Goal: Information Seeking & Learning: Learn about a topic

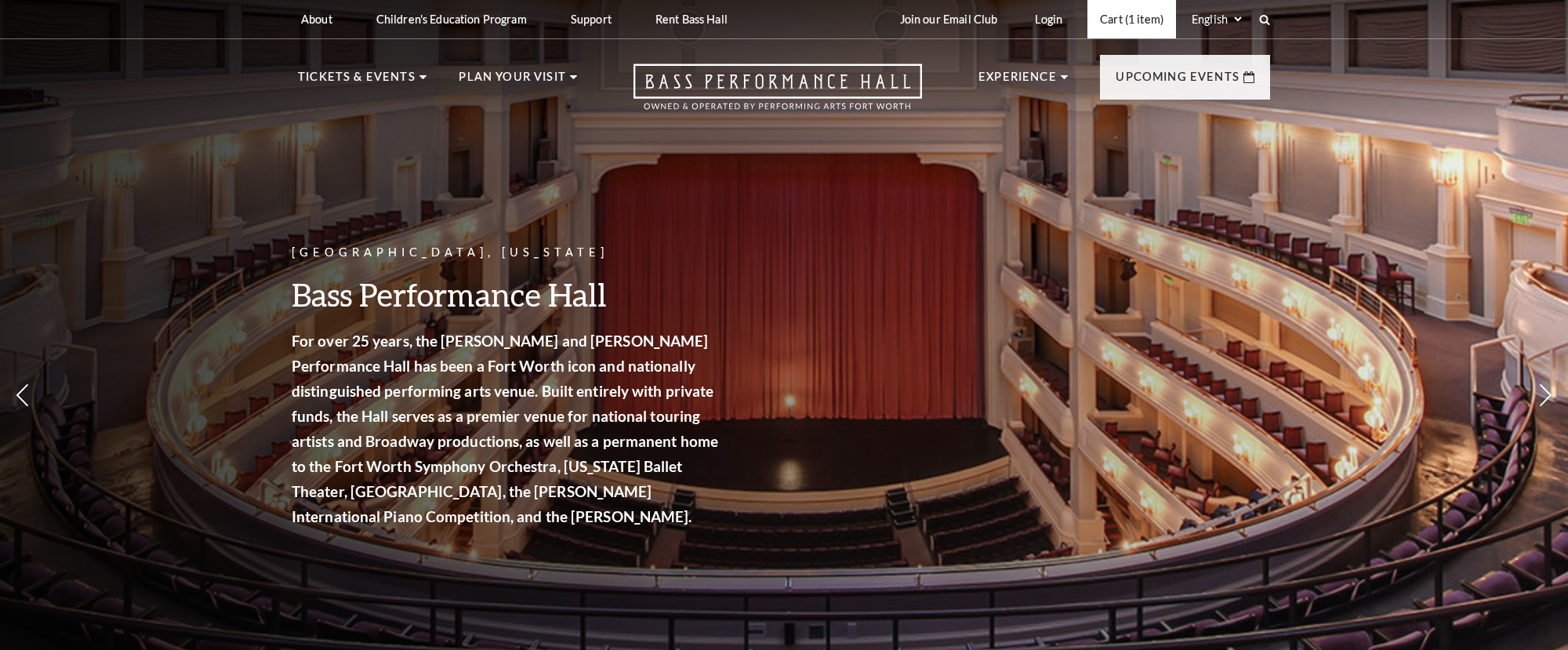
click at [1121, 21] on link "Cart (1 item)" at bounding box center [1131, 19] width 88 height 39
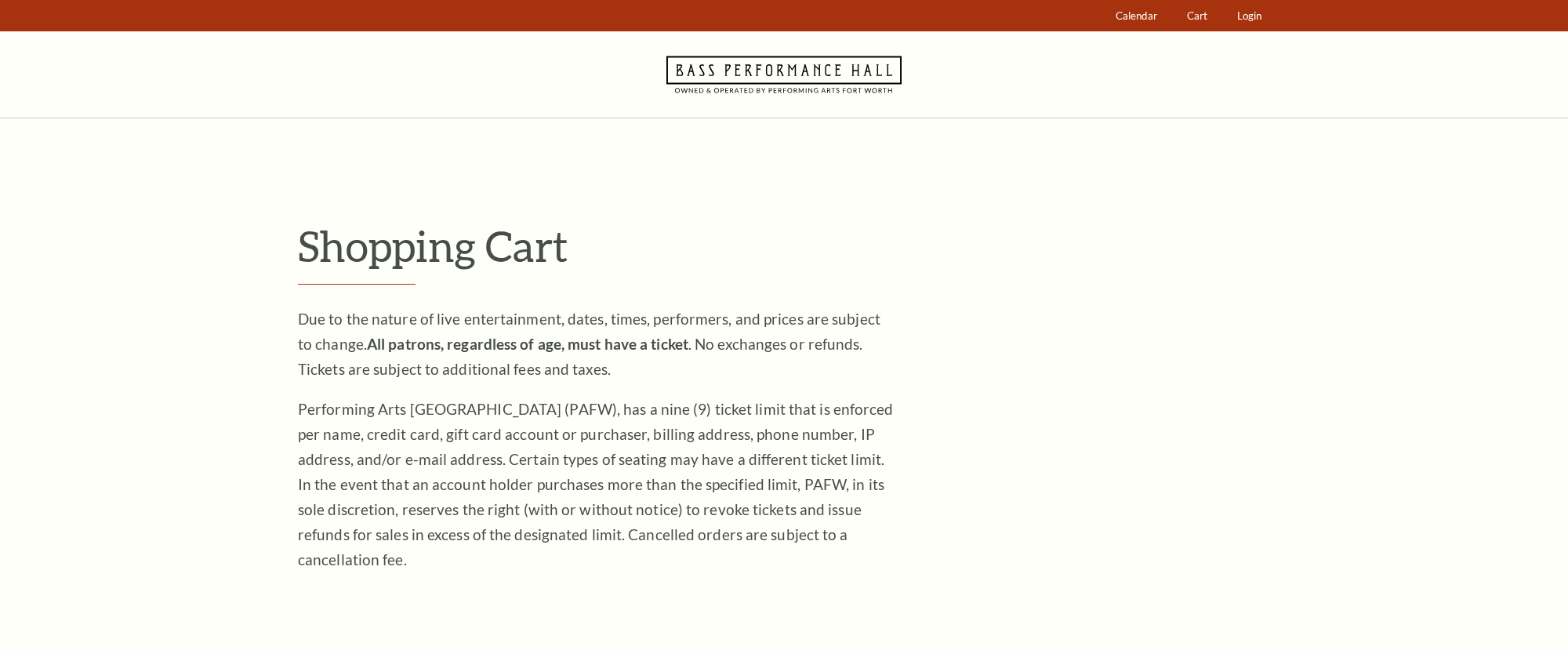
click at [816, 83] on use at bounding box center [784, 74] width 235 height 37
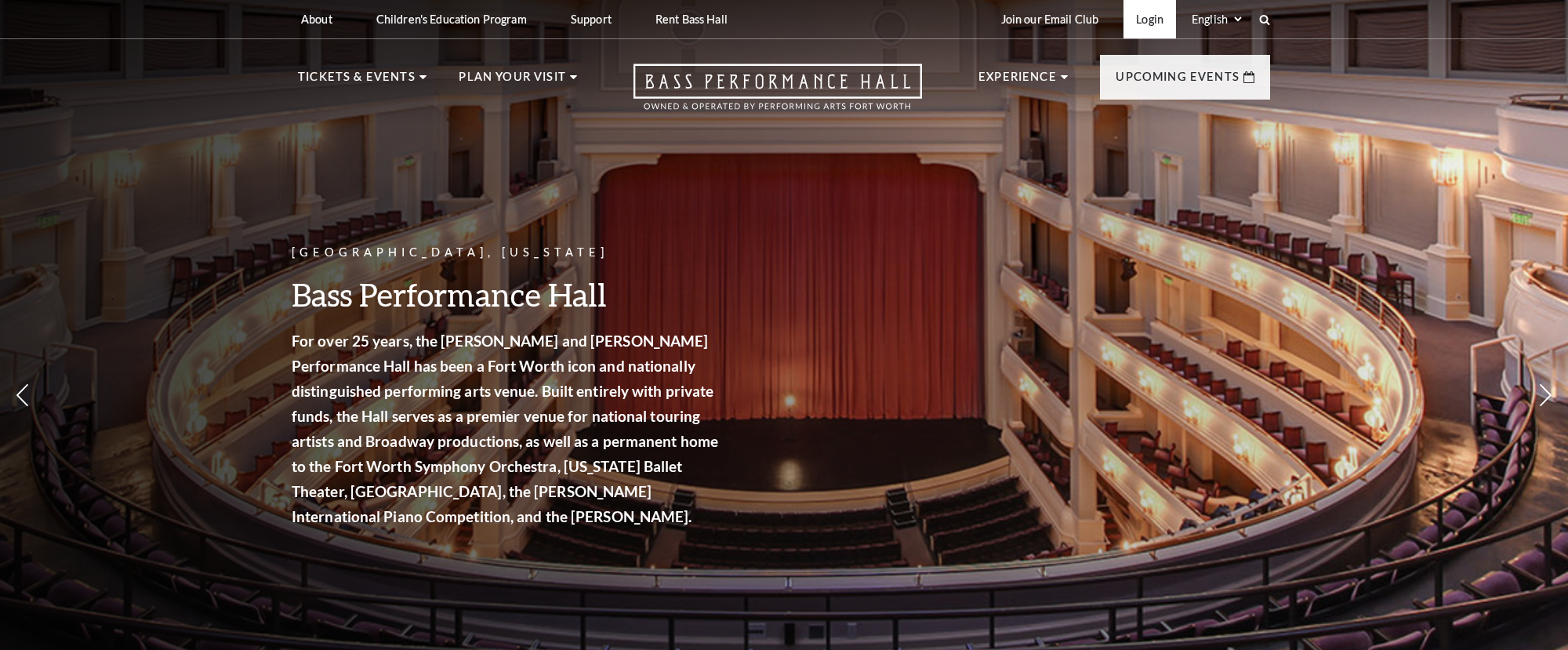
click at [1167, 16] on link "Login" at bounding box center [1149, 19] width 52 height 39
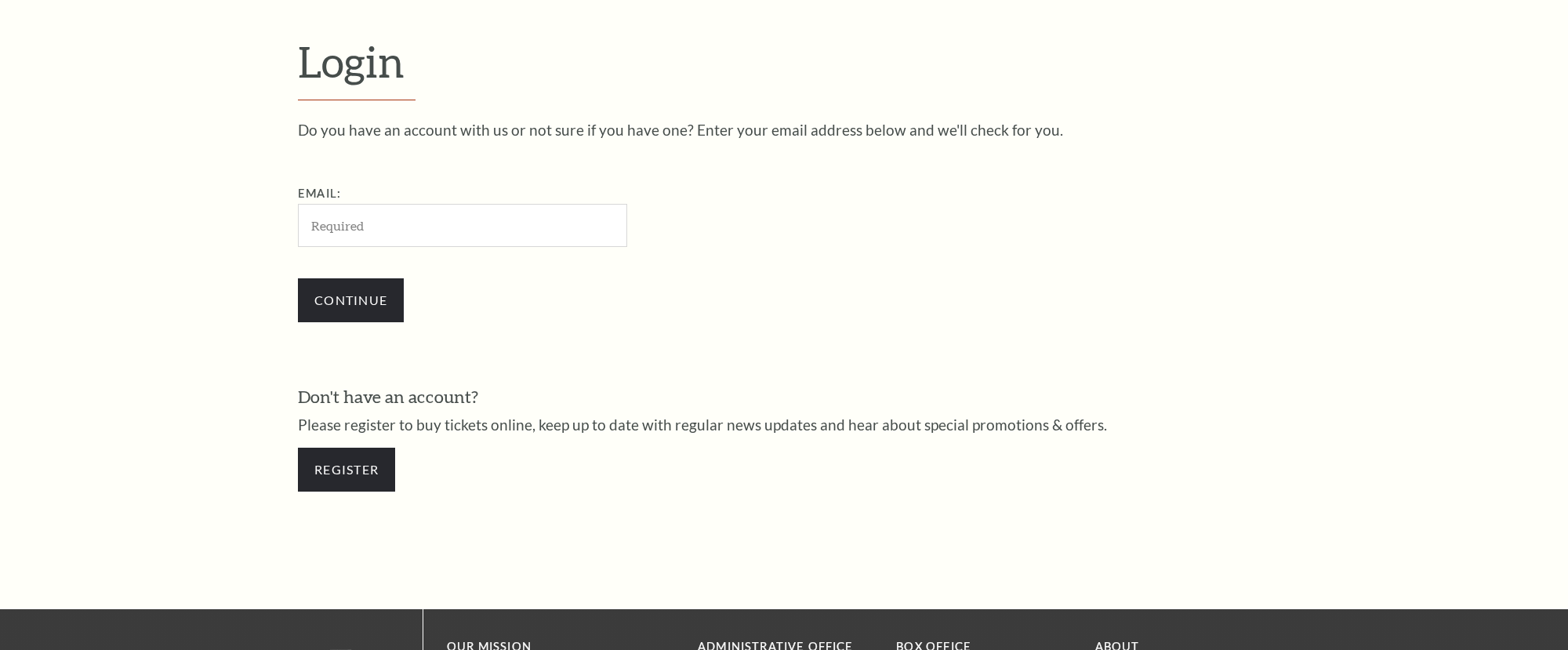
scroll to position [539, 0]
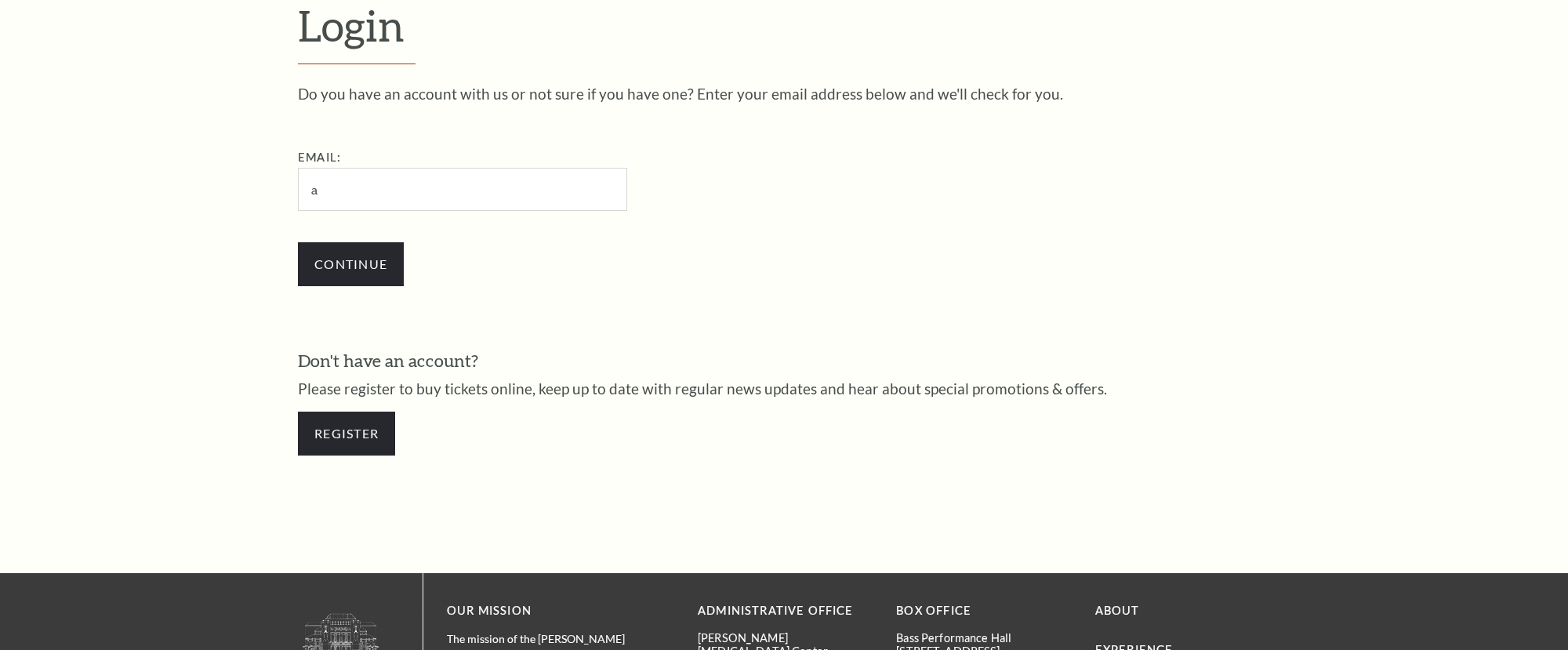
type input "acwelker@verizon.net"
click at [370, 268] on input "Continue" at bounding box center [350, 264] width 105 height 44
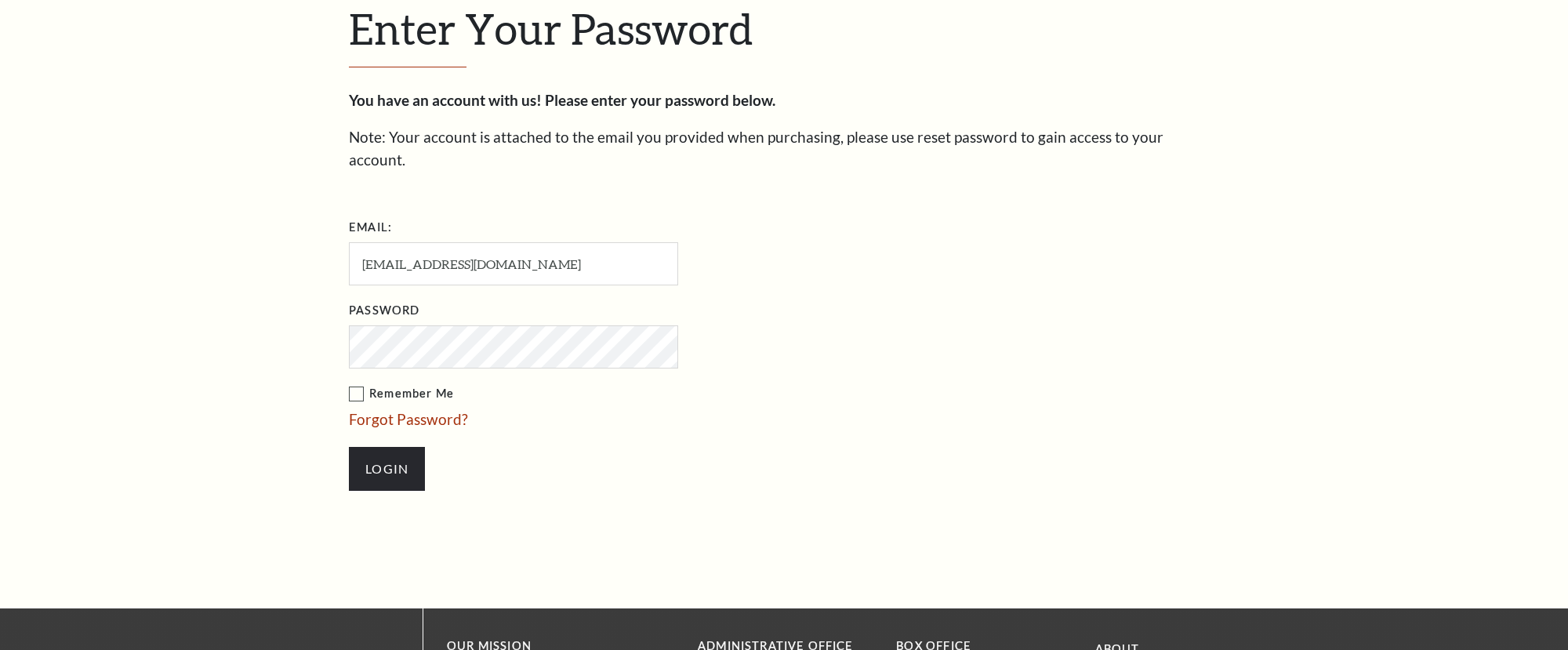
scroll to position [554, 0]
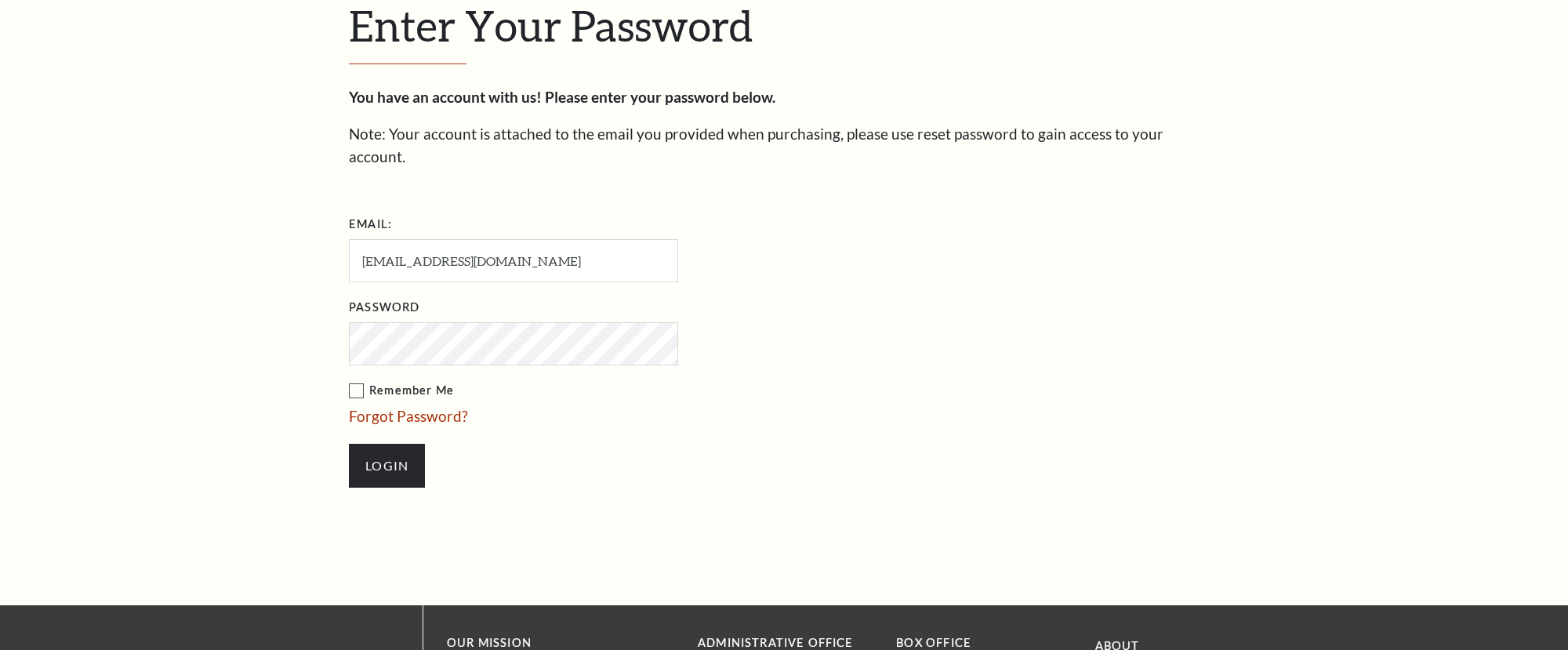
click at [349, 444] on input "Login" at bounding box center [387, 466] width 76 height 44
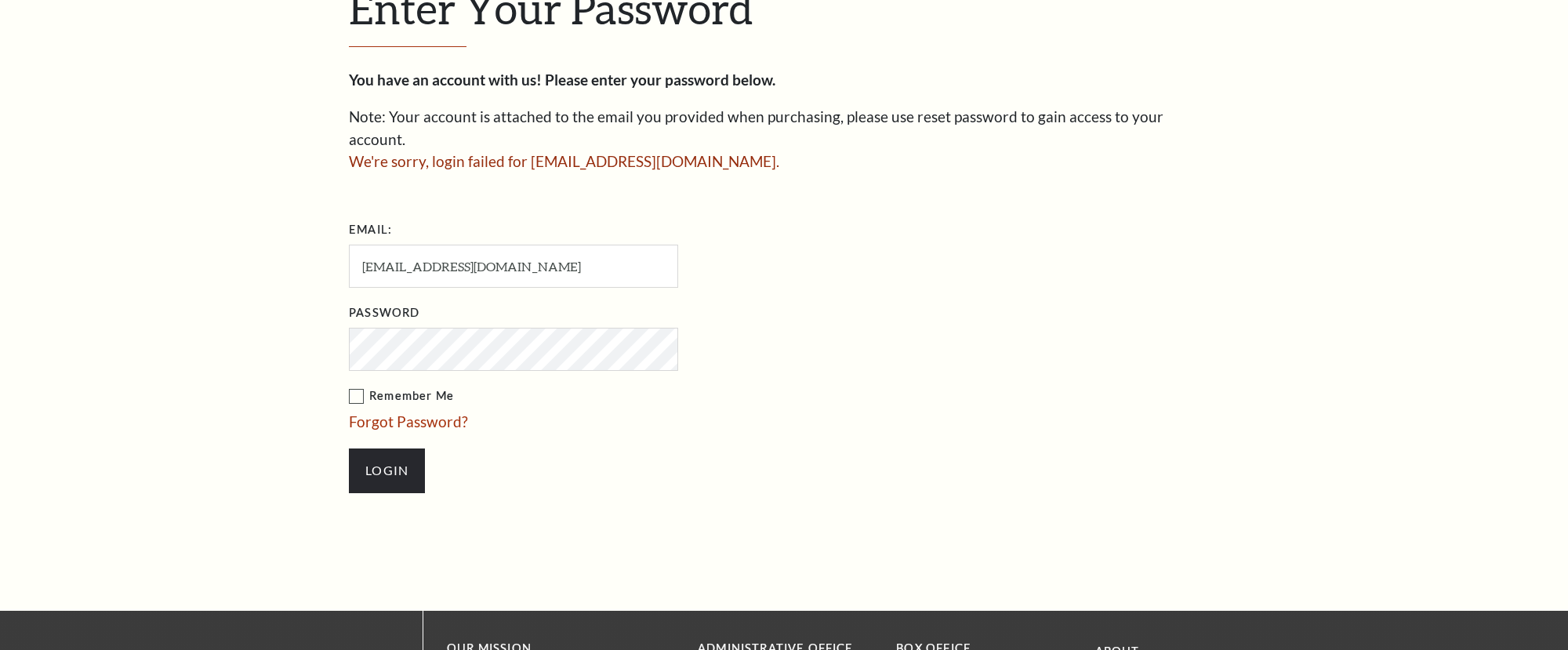
scroll to position [563, 0]
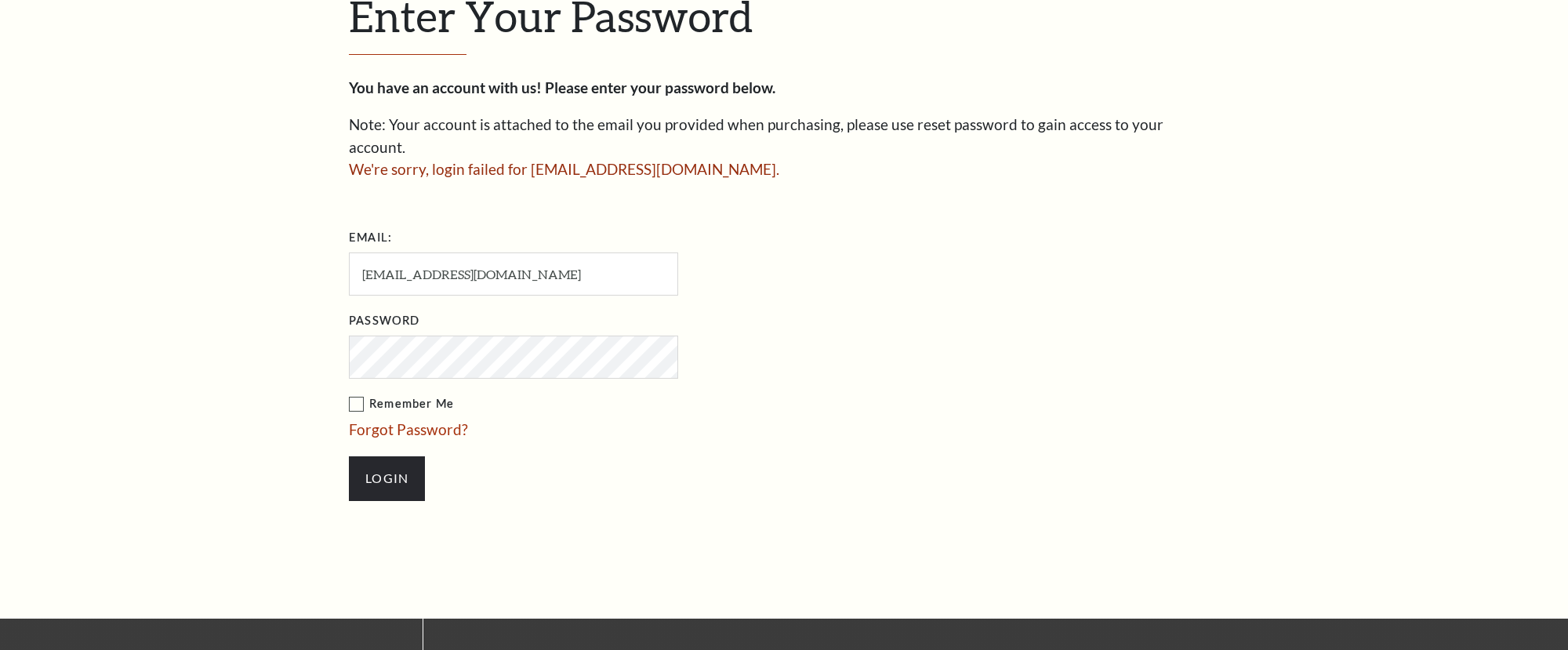
click at [349, 456] on input "Login" at bounding box center [387, 478] width 76 height 44
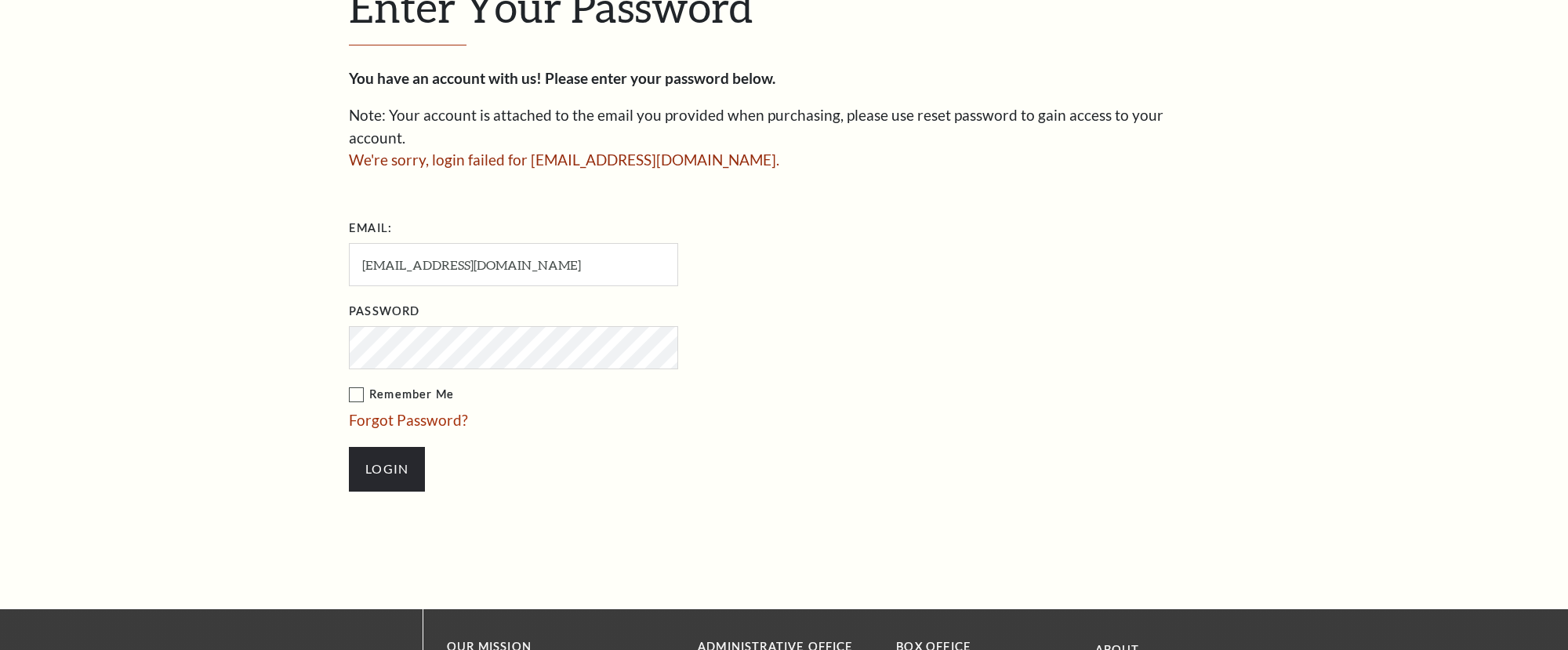
click at [349, 447] on input "Login" at bounding box center [387, 468] width 76 height 44
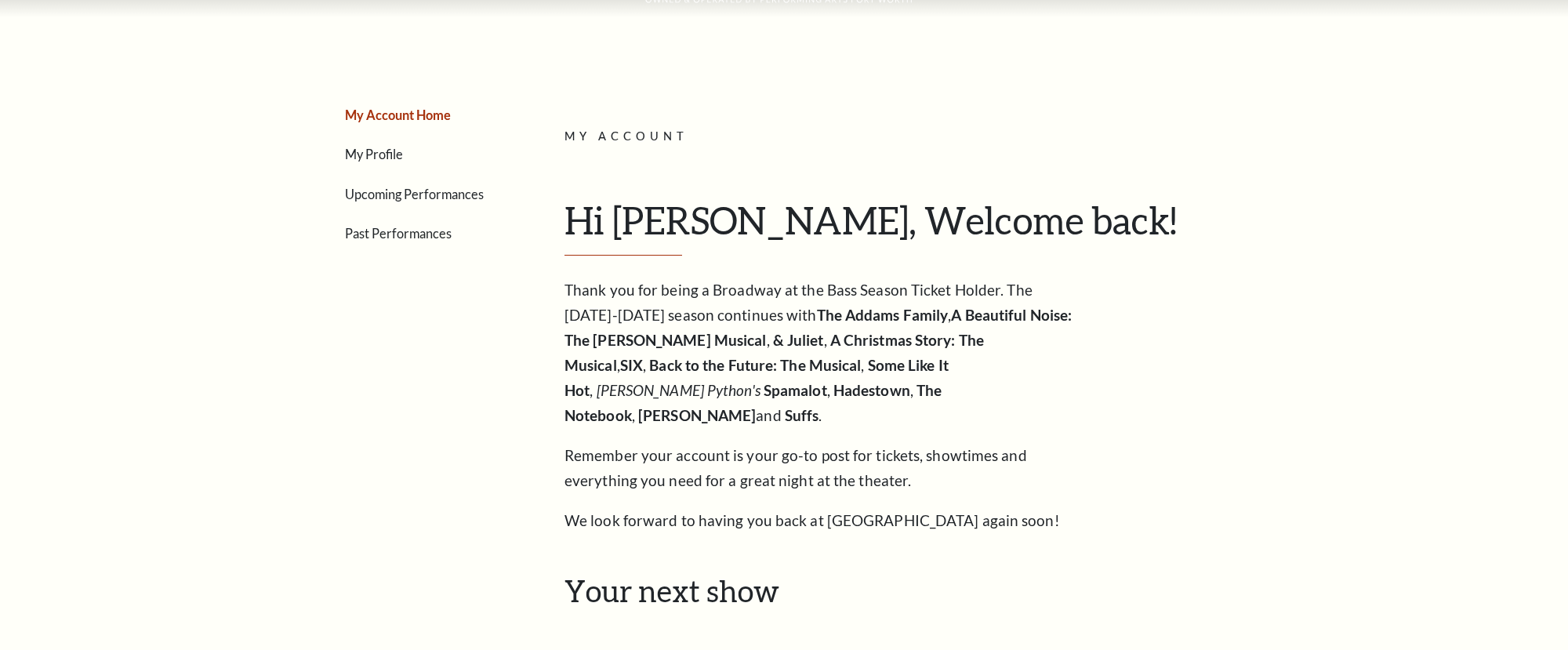
scroll to position [123, 0]
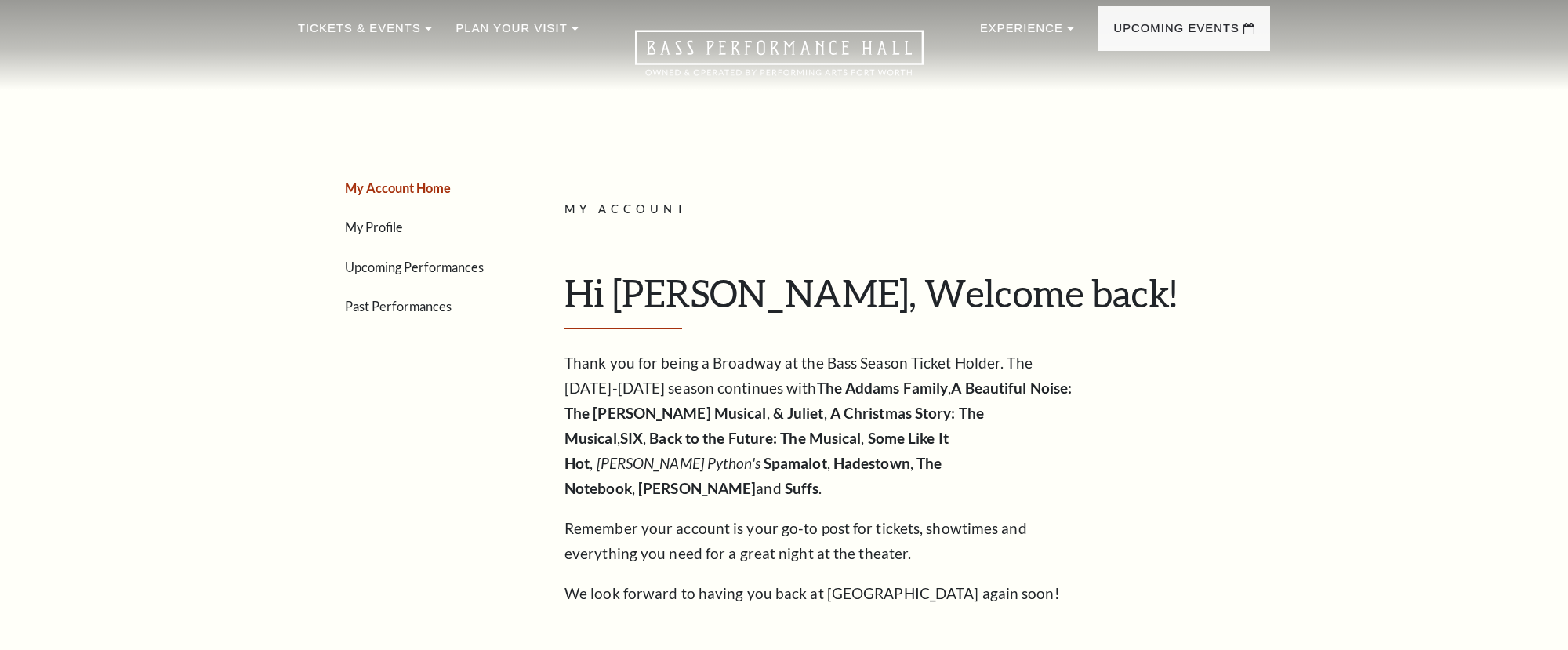
scroll to position [0, 0]
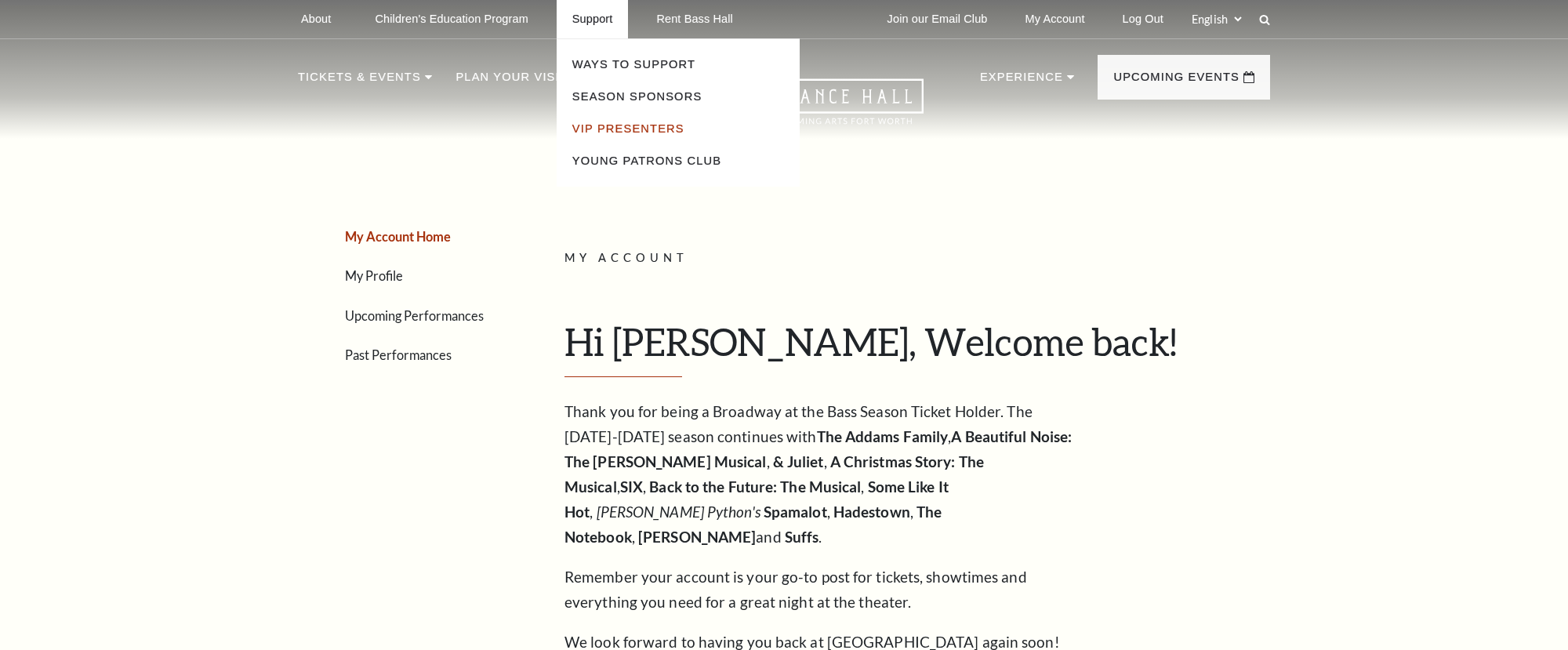
click at [604, 126] on link "VIP Presenters" at bounding box center [628, 129] width 112 height 13
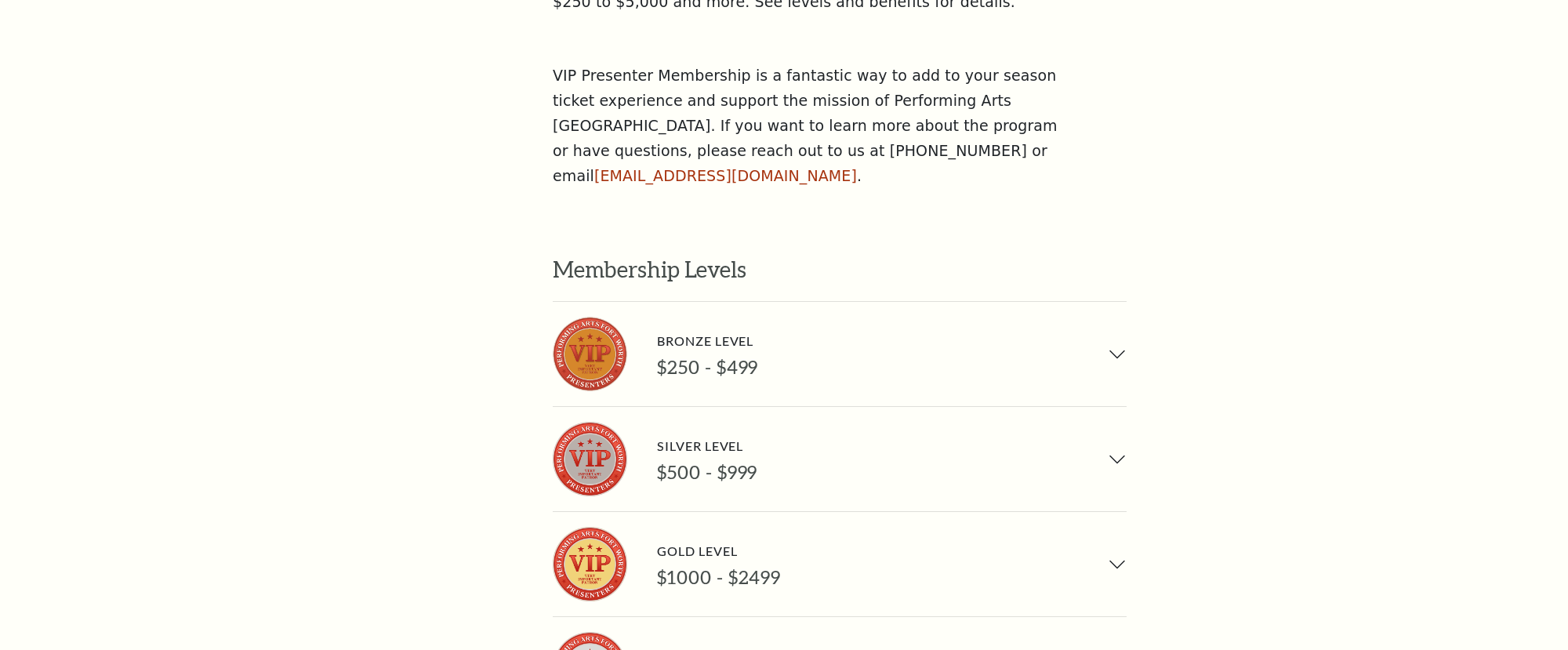
scroll to position [1089, 0]
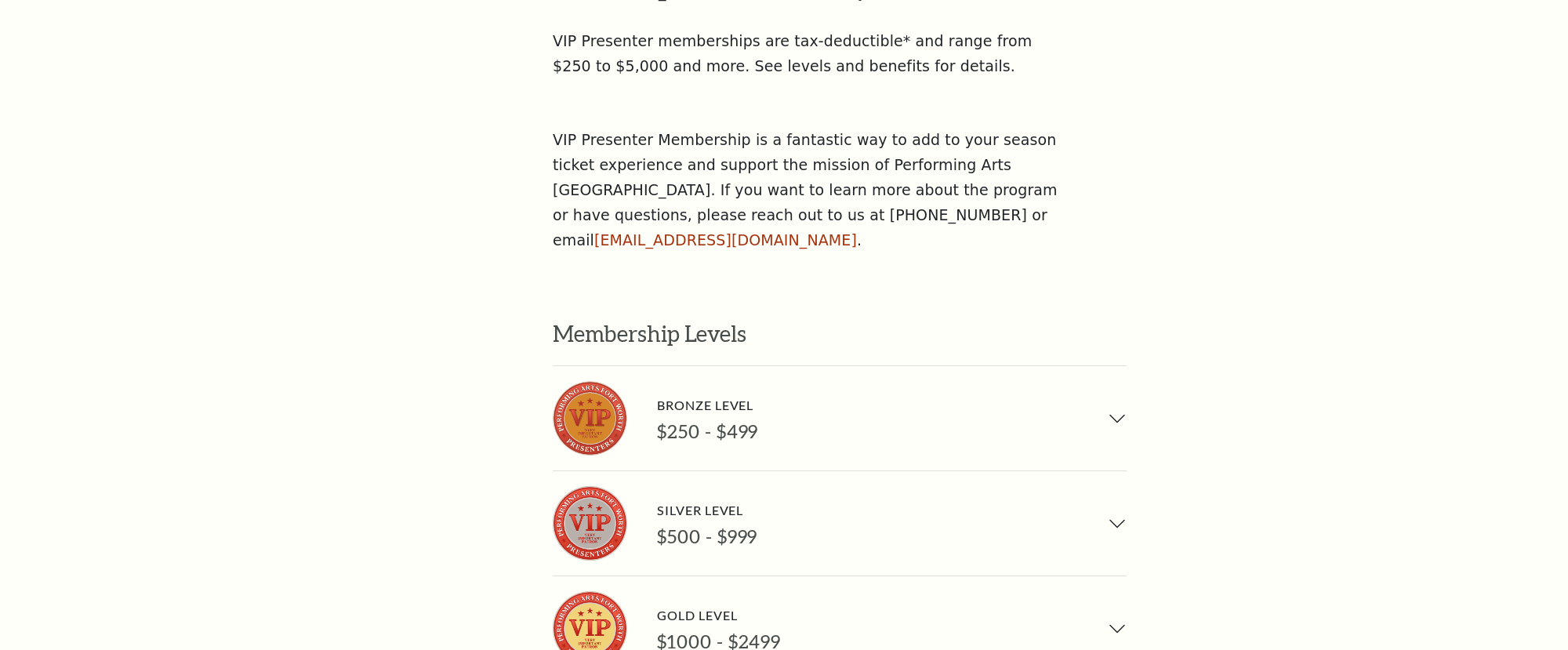
click at [1131, 302] on div "Membership Levels Bronze Level $250 - $499 Benefits include: Priority seating a…" at bounding box center [911, 597] width 718 height 591
click at [1126, 302] on div "Membership Levels Bronze Level $250 - $499 Benefits include: Priority seating a…" at bounding box center [911, 597] width 718 height 591
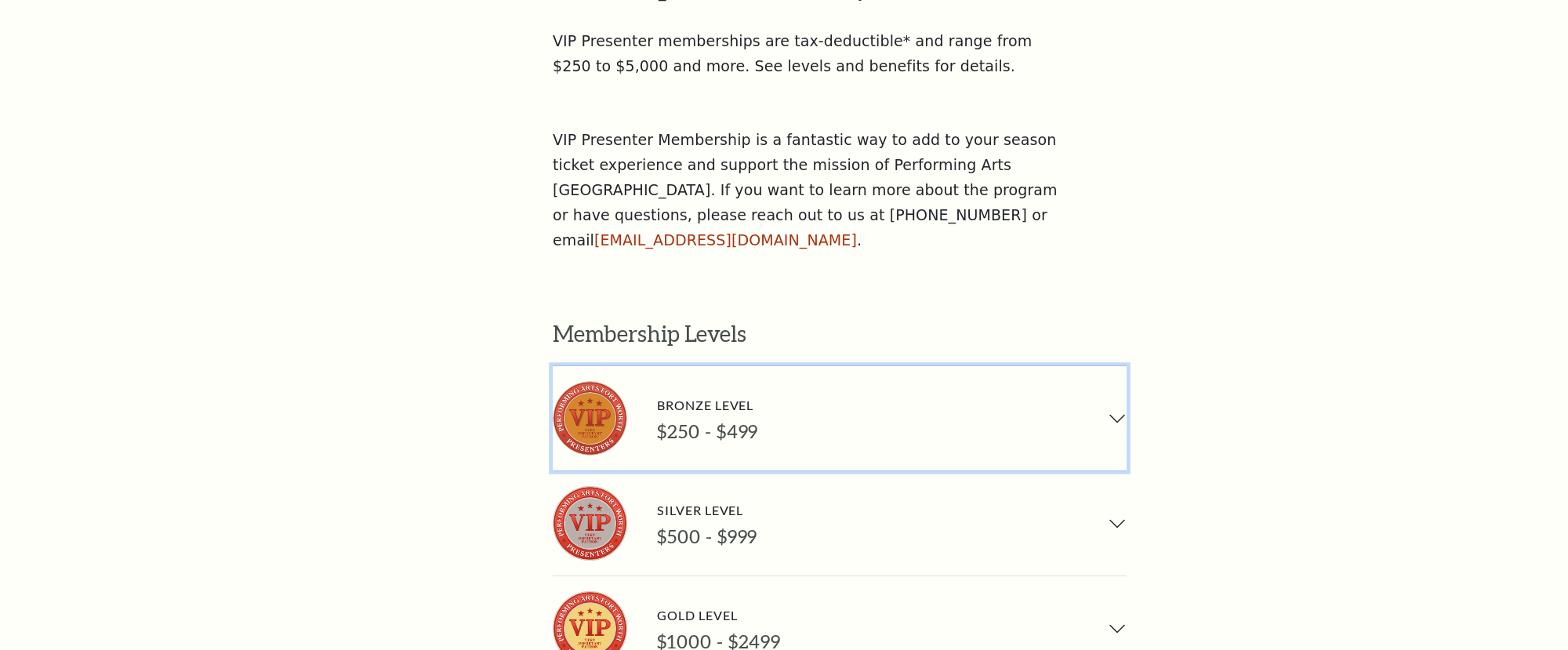
click at [1115, 366] on button "Bronze Level $250 - $499" at bounding box center [839, 418] width 574 height 105
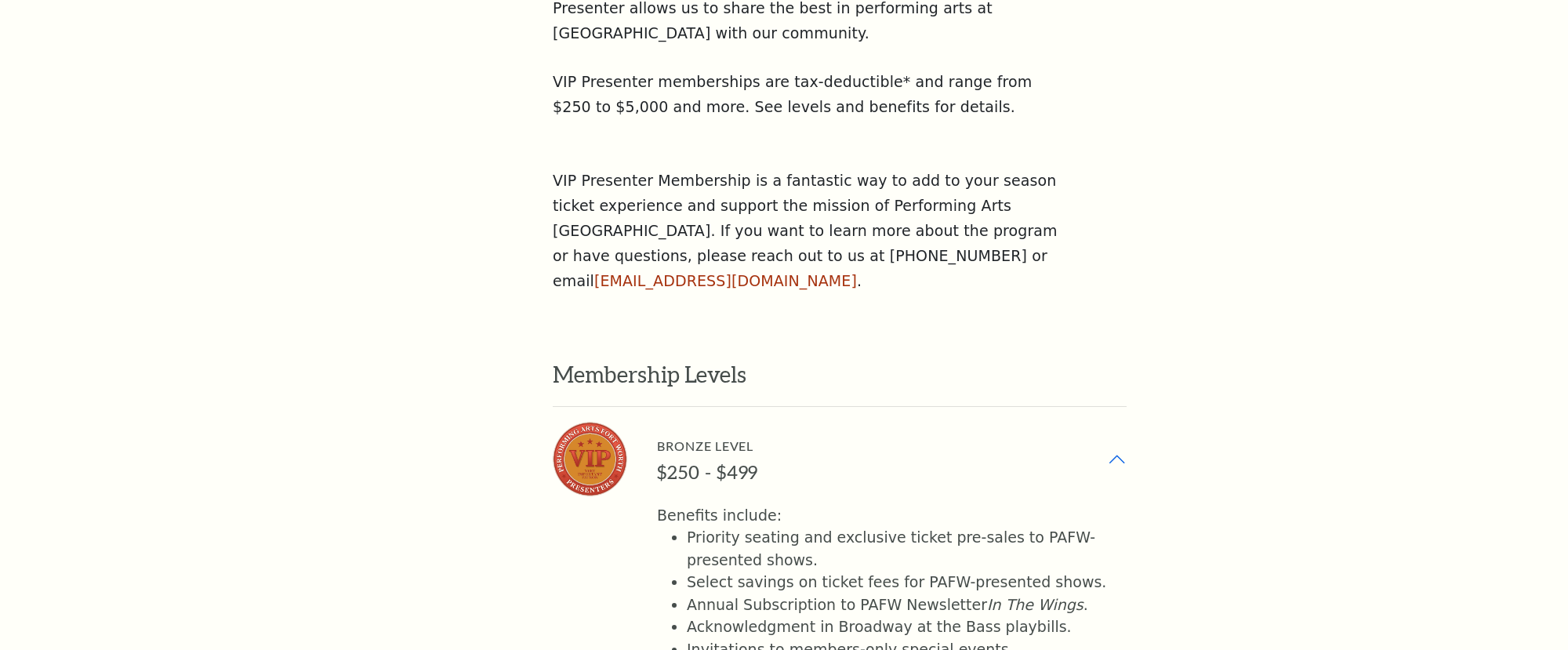
scroll to position [1045, 0]
click at [1120, 410] on button "Bronze Level $250 - $499" at bounding box center [839, 462] width 574 height 105
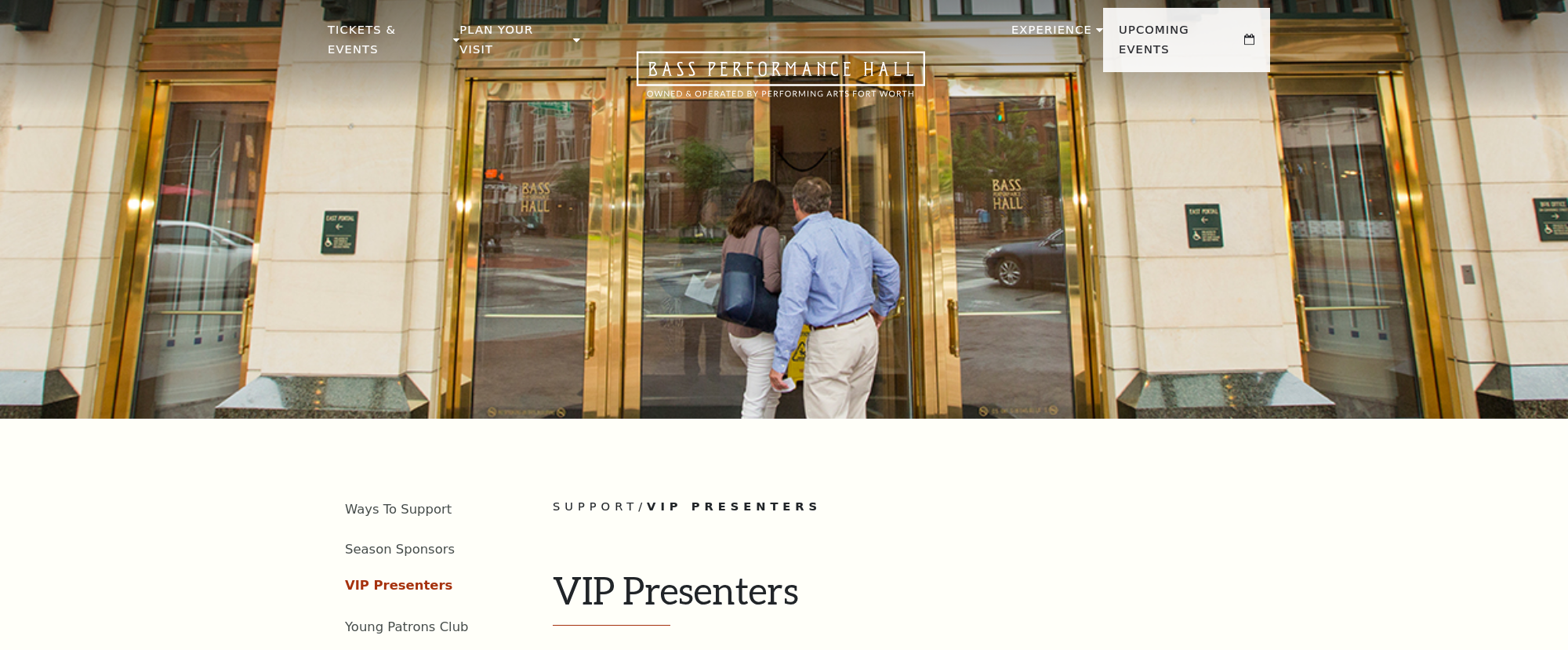
scroll to position [0, 0]
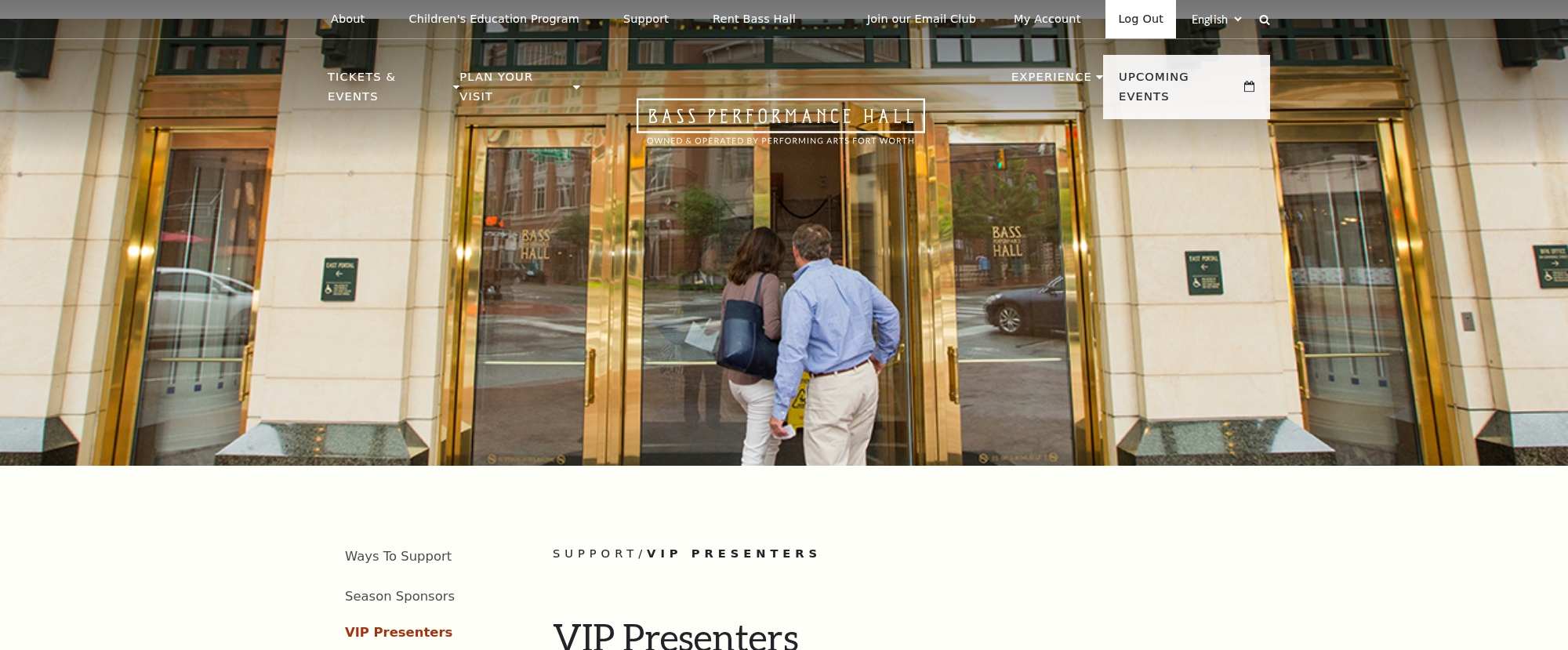
click at [1127, 23] on link "Log Out" at bounding box center [1140, 19] width 70 height 39
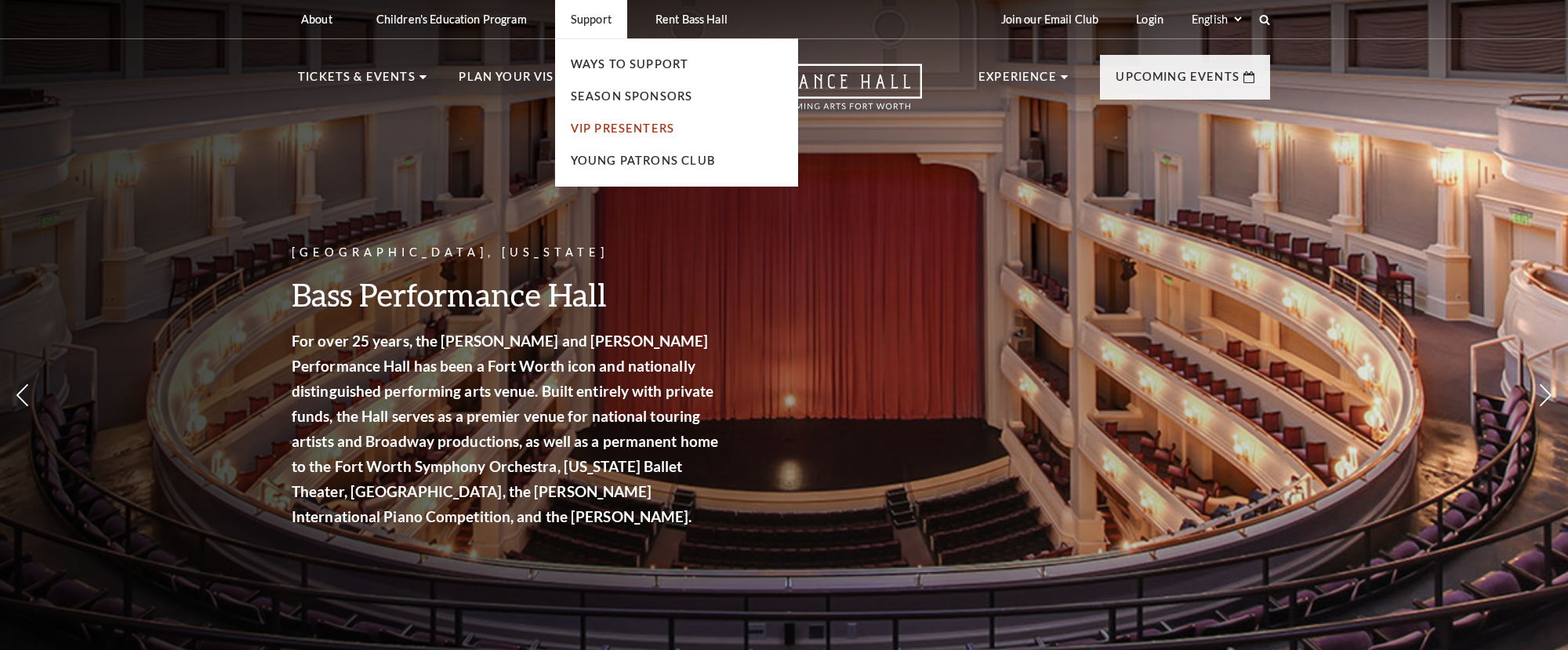
click at [595, 127] on link "VIP Presenters" at bounding box center [622, 129] width 104 height 14
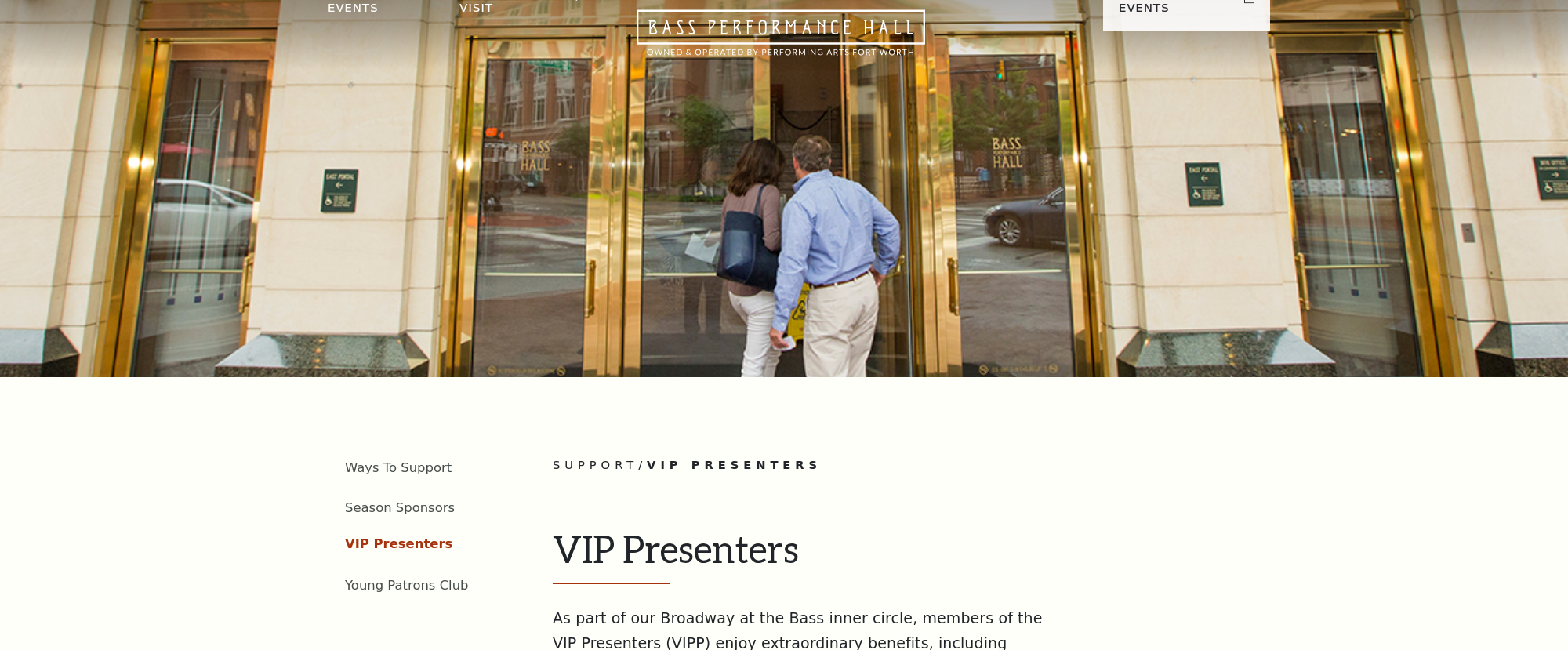
scroll to position [4, 0]
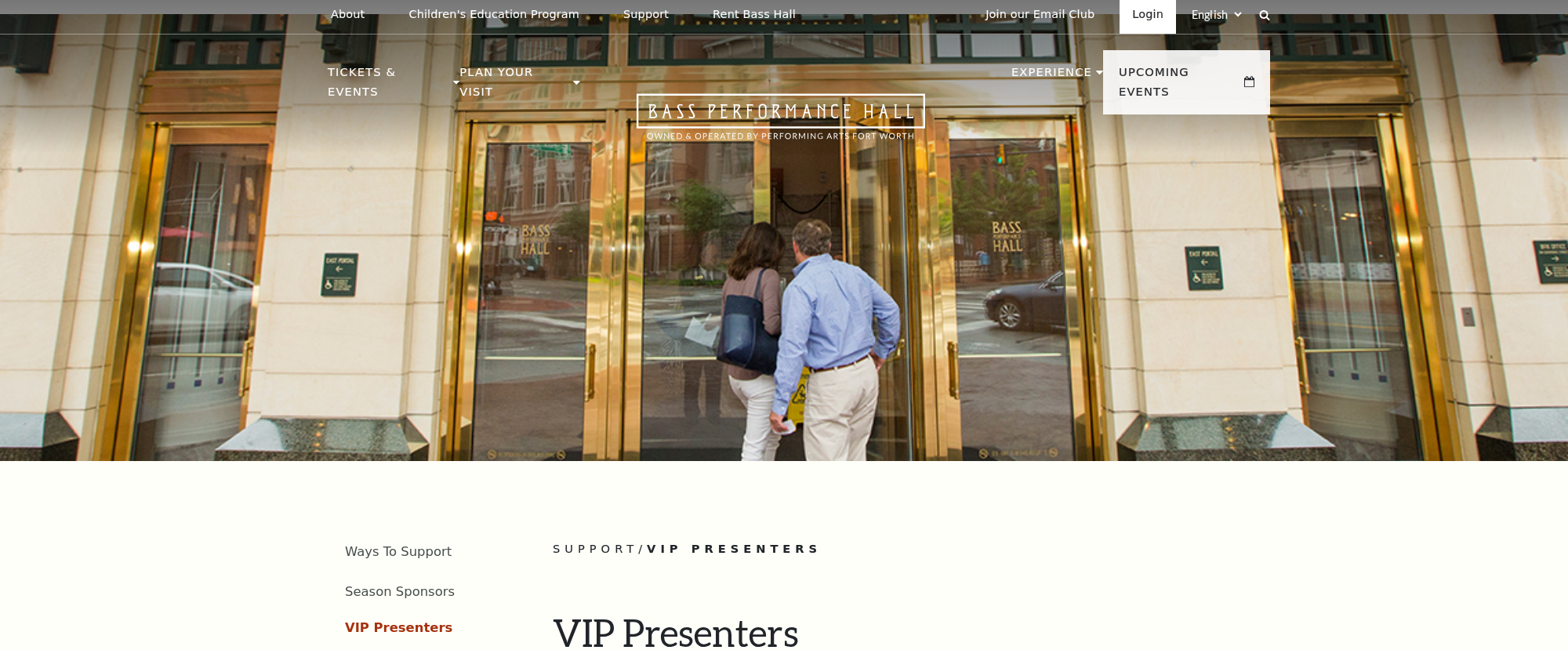
click at [1149, 12] on link "Login" at bounding box center [1148, 15] width 57 height 39
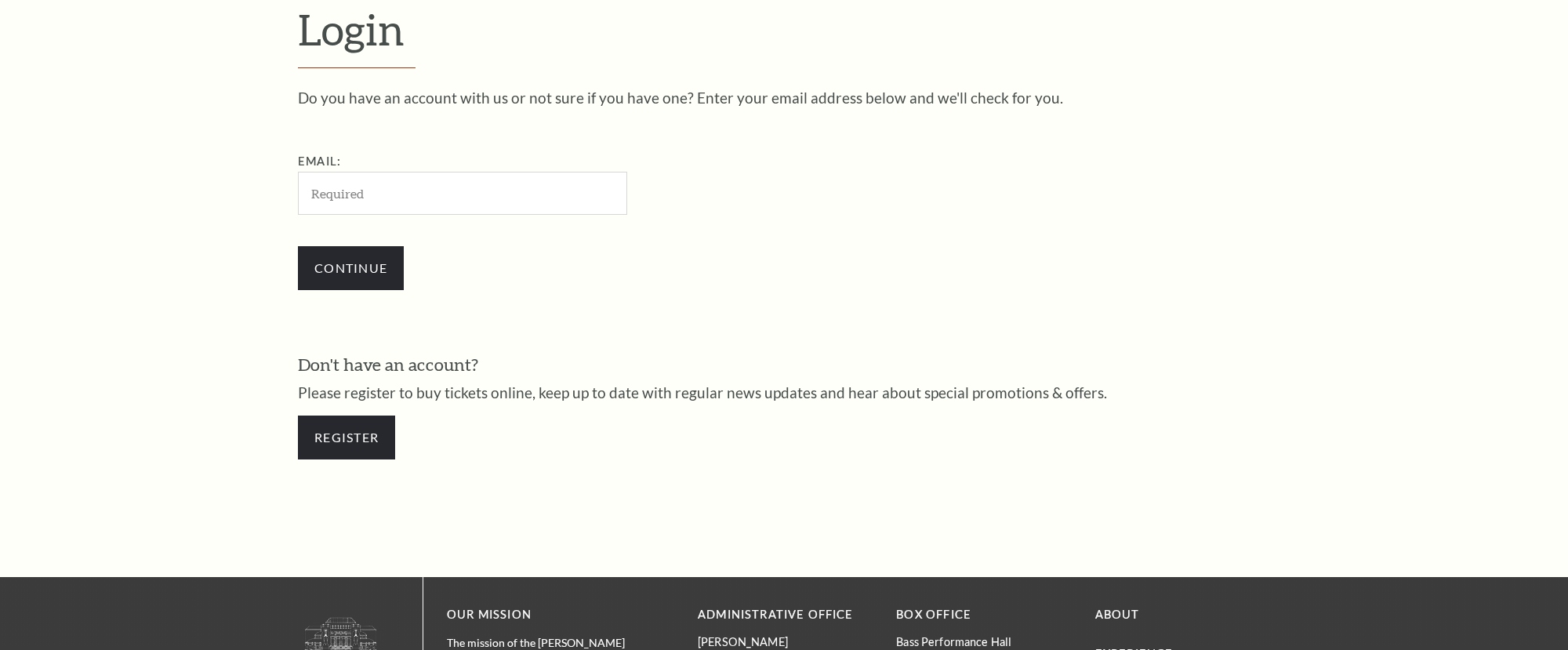
scroll to position [539, 0]
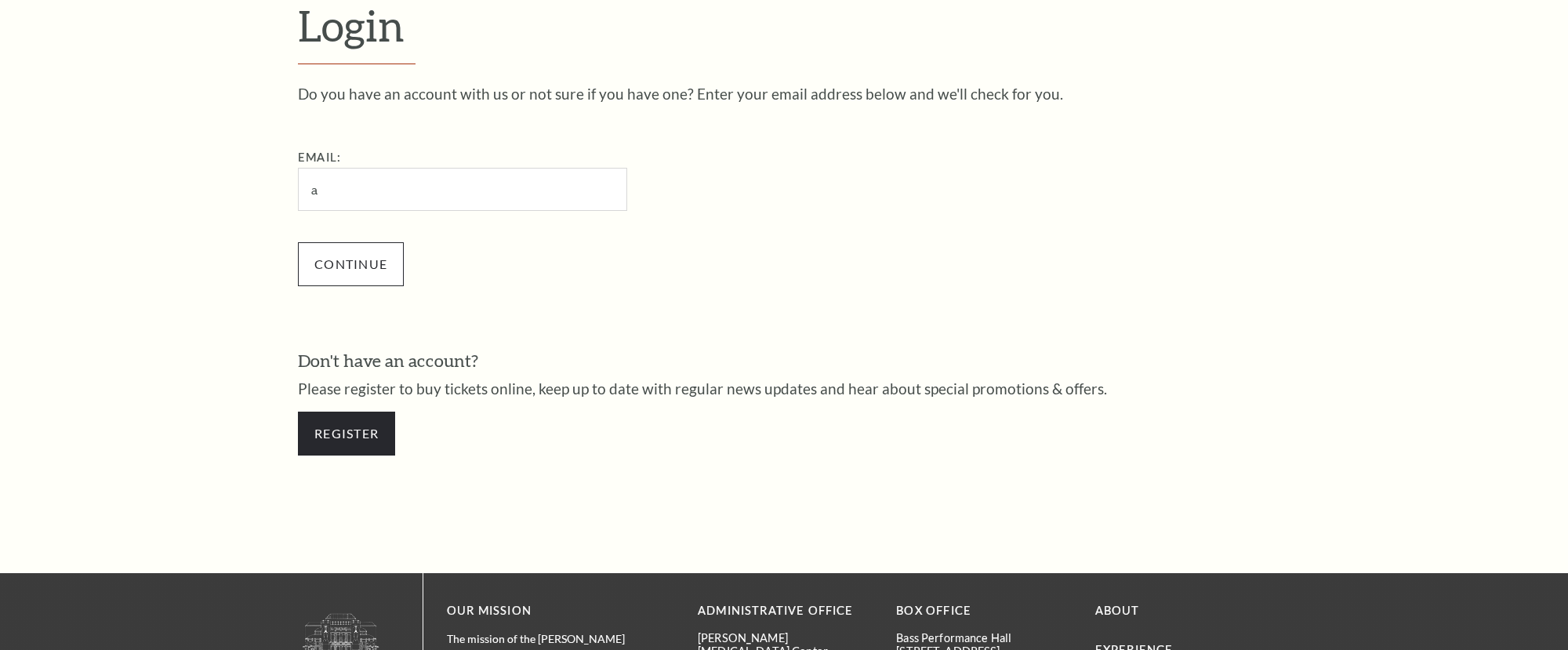
type input "acwelker@verizon.net"
click at [369, 264] on input "Continue" at bounding box center [350, 264] width 105 height 44
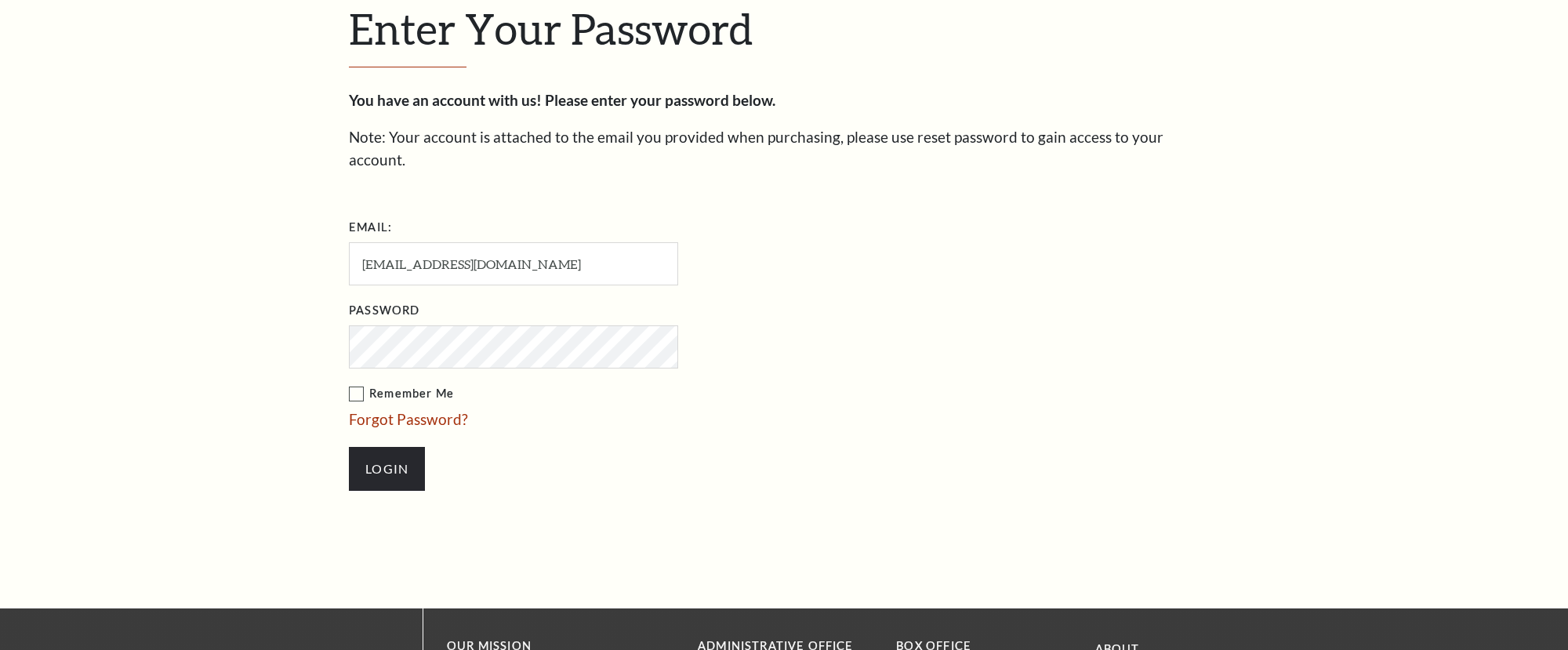
scroll to position [554, 0]
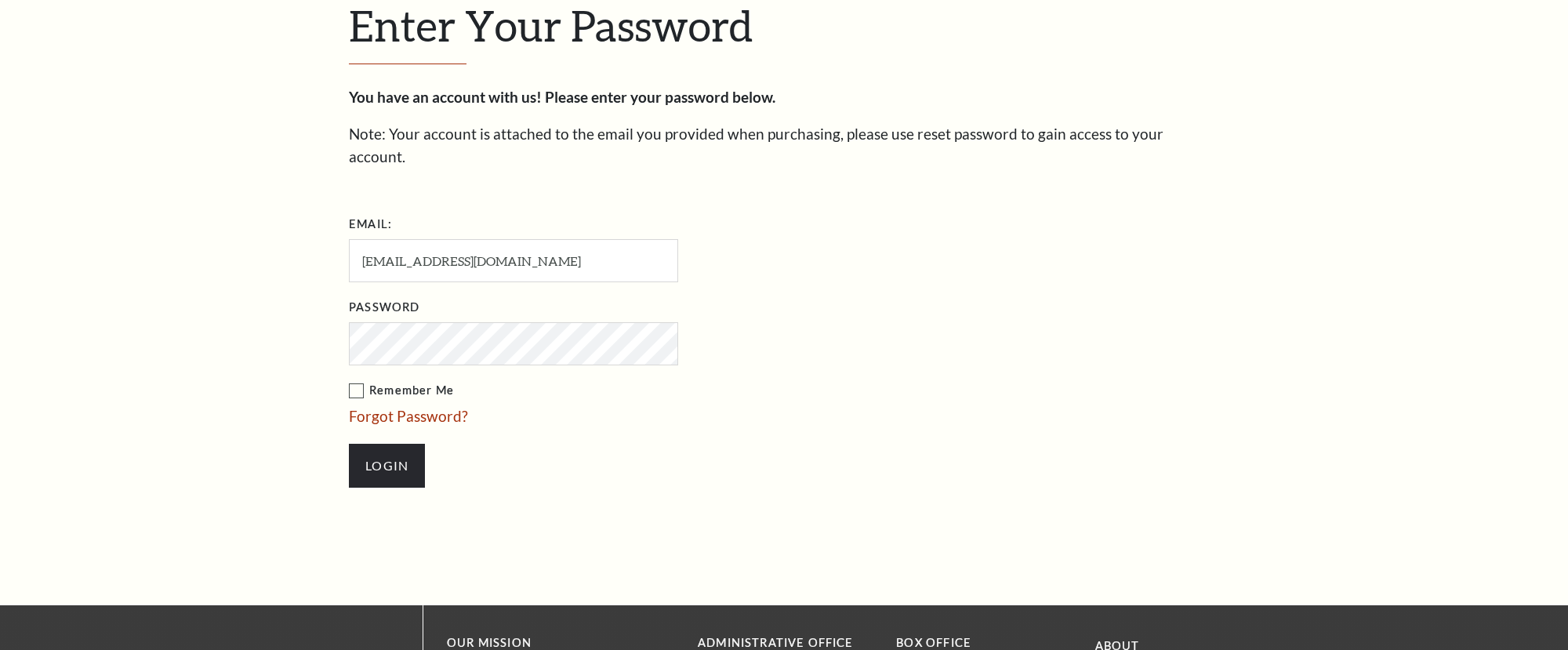
click at [349, 444] on input "Login" at bounding box center [387, 466] width 76 height 44
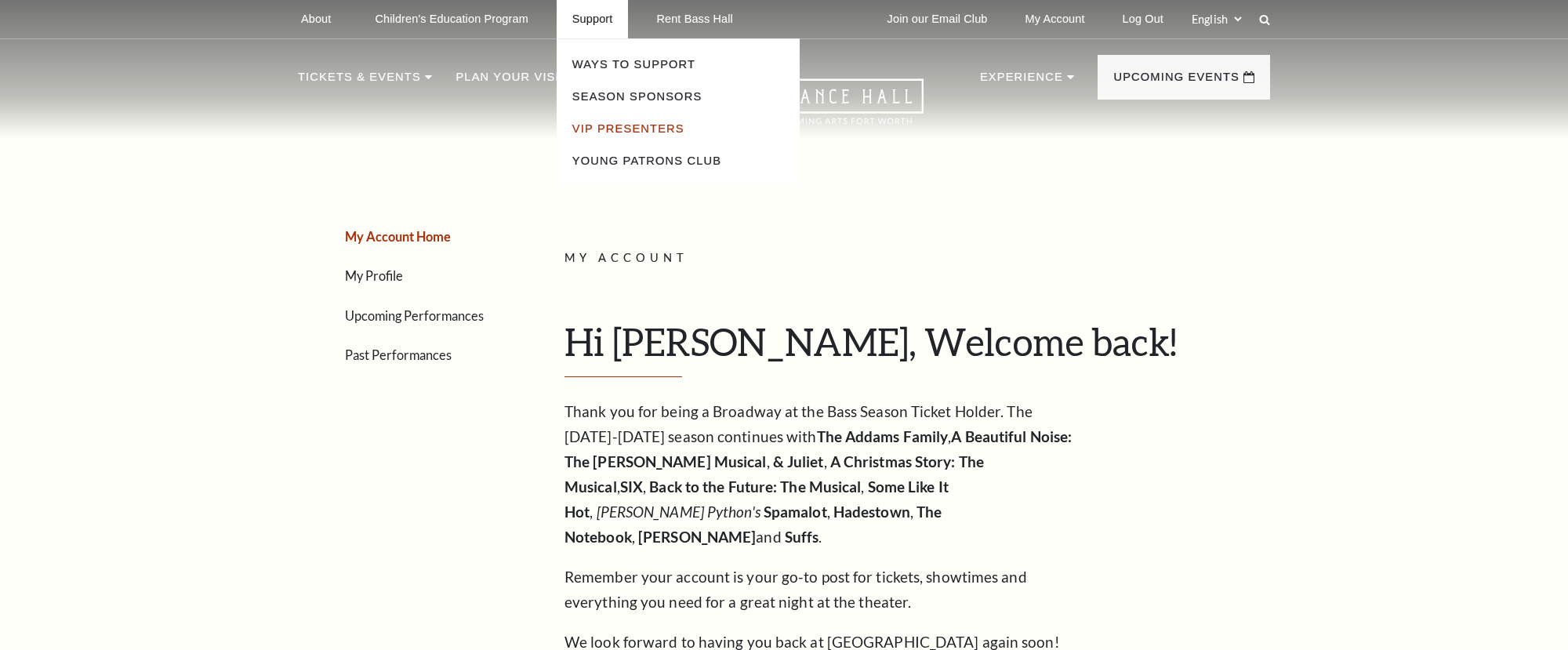
click at [601, 123] on link "VIP Presenters" at bounding box center [628, 129] width 112 height 13
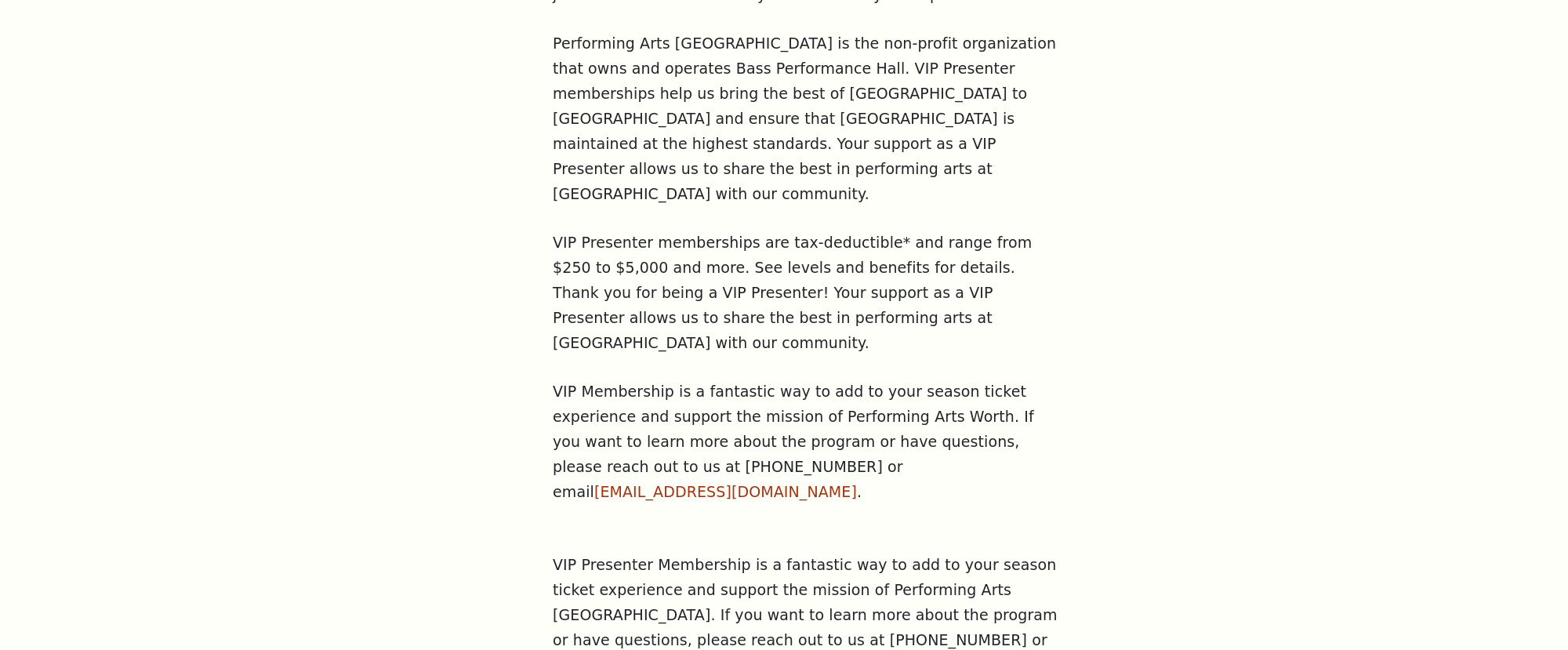
scroll to position [890, 0]
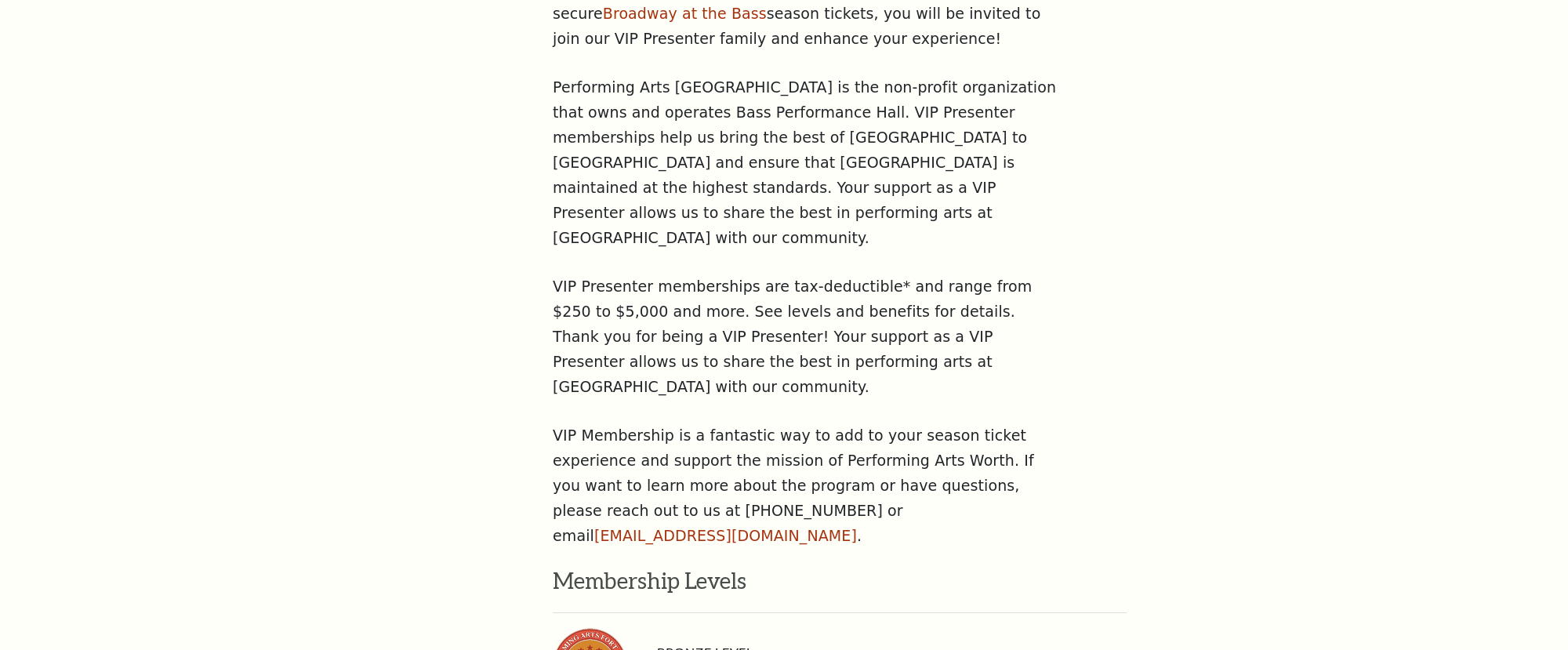
scroll to position [912, 0]
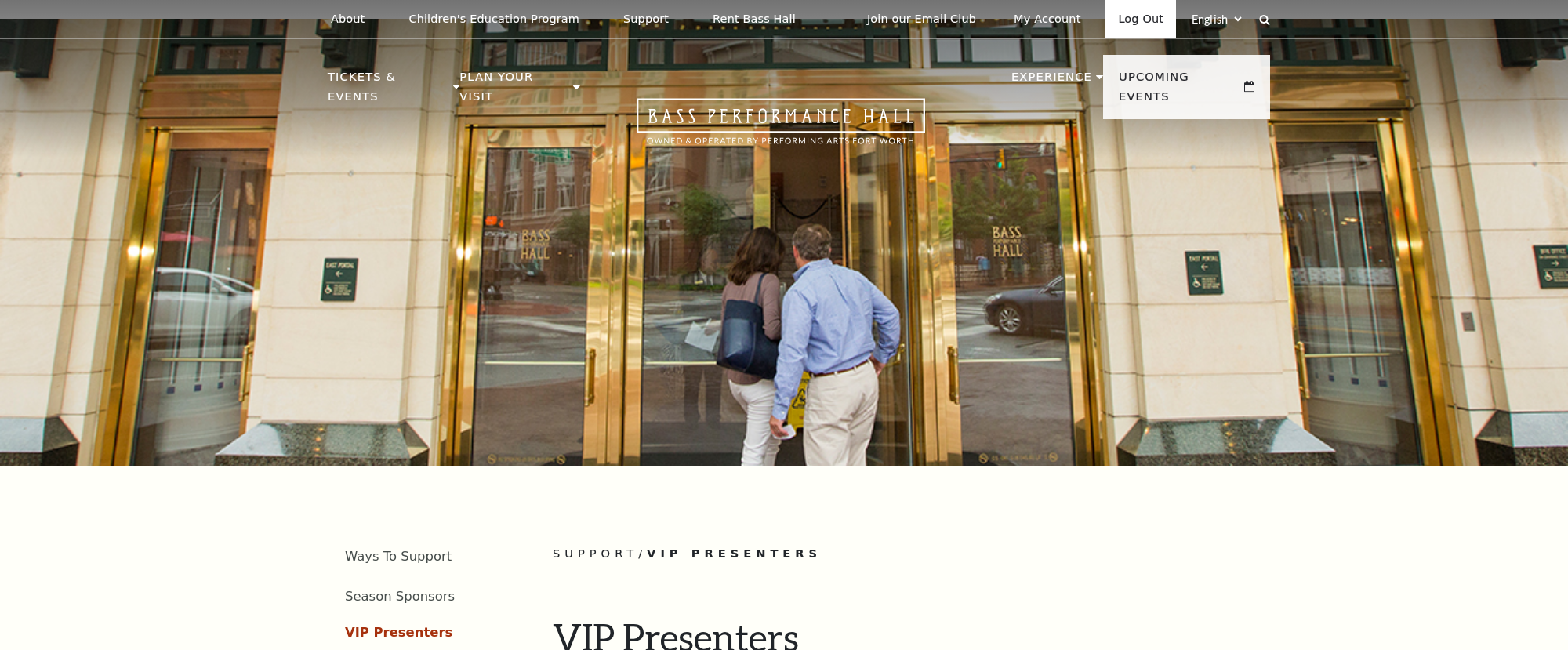
click at [1158, 21] on link "Log Out" at bounding box center [1140, 19] width 70 height 39
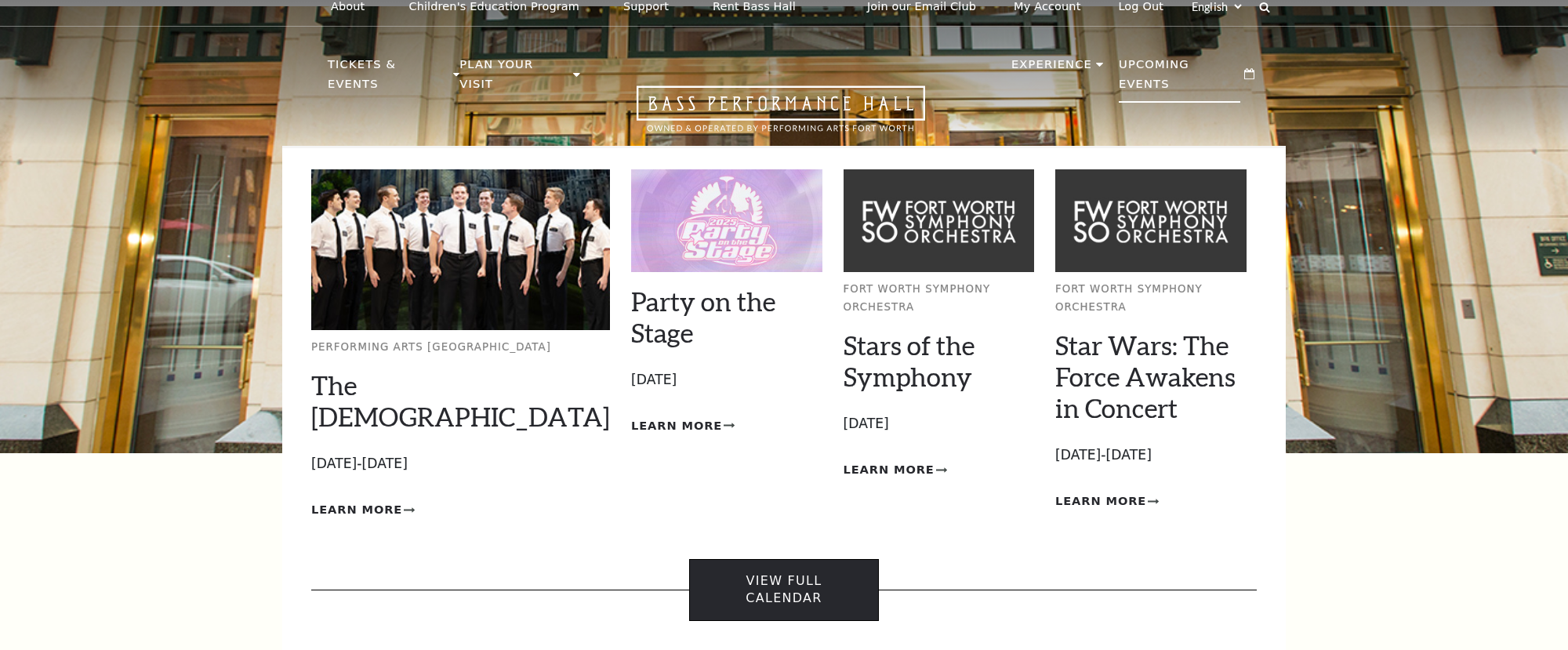
scroll to position [15, 0]
